Goal: Task Accomplishment & Management: Use online tool/utility

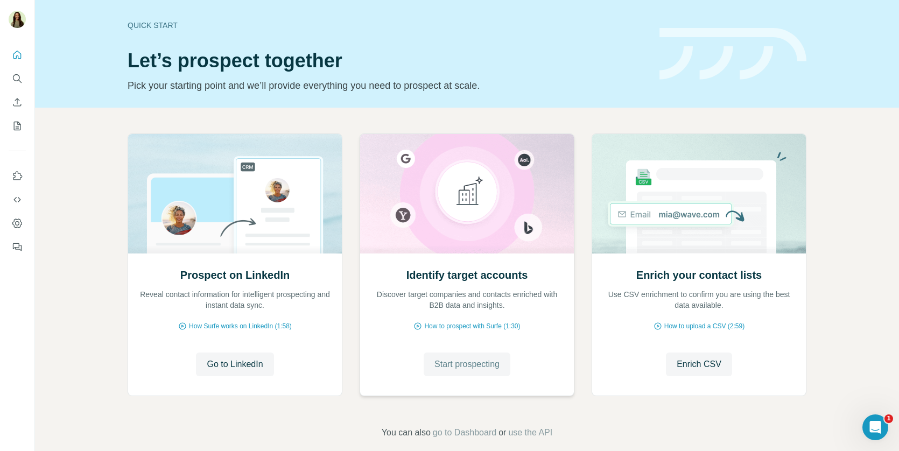
click at [466, 370] on span "Start prospecting" at bounding box center [466, 364] width 65 height 13
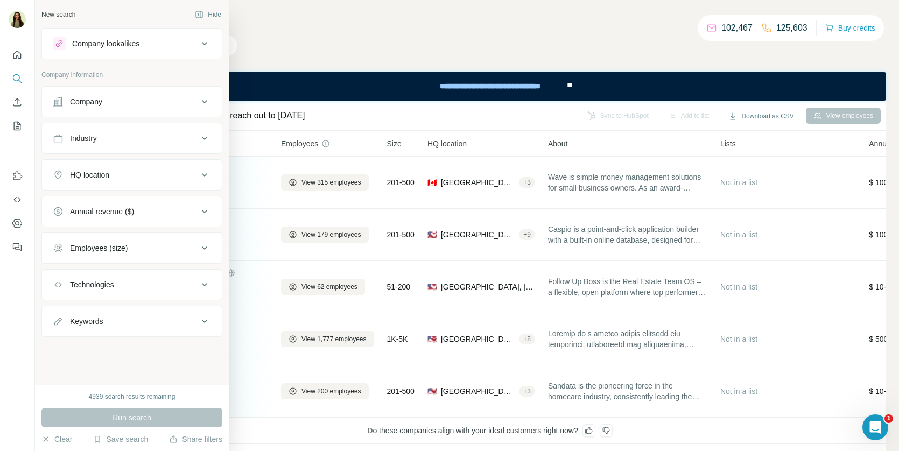
click at [106, 106] on button "Company" at bounding box center [132, 102] width 180 height 26
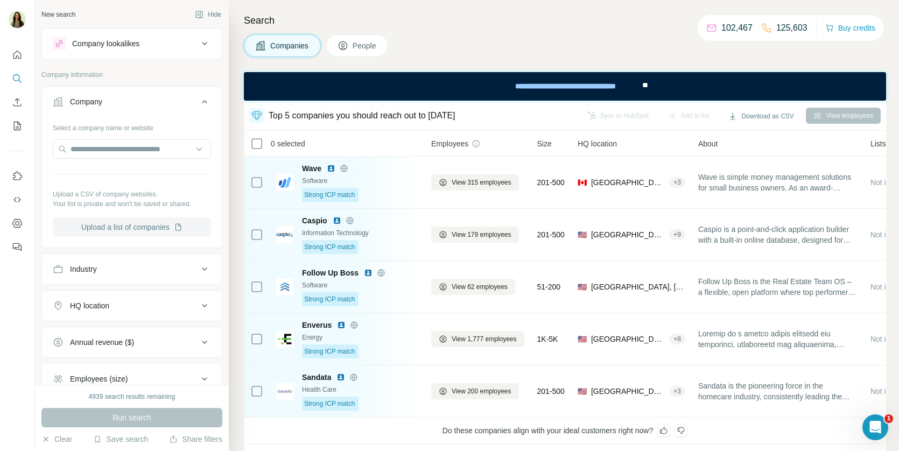
click at [150, 228] on button "Upload a list of companies" at bounding box center [132, 226] width 158 height 19
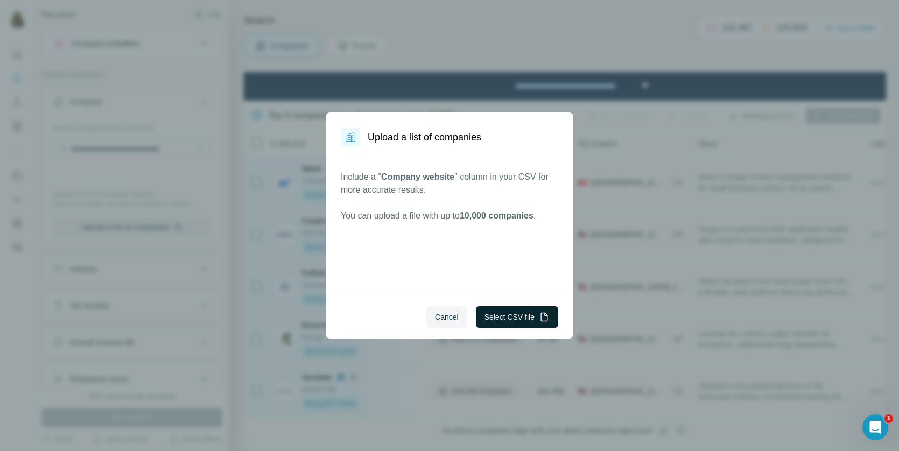
click at [517, 317] on button "Select CSV file" at bounding box center [517, 317] width 82 height 22
click at [450, 316] on span "Cancel" at bounding box center [447, 317] width 24 height 11
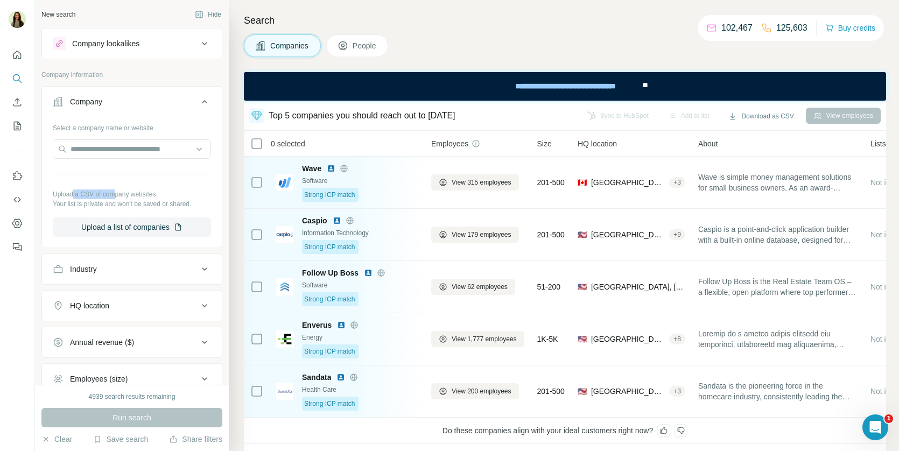
drag, startPoint x: 73, startPoint y: 194, endPoint x: 115, endPoint y: 194, distance: 42.0
click at [115, 194] on p "Upload a CSV of company websites." at bounding box center [132, 195] width 158 height 10
